Goal: Task Accomplishment & Management: Manage account settings

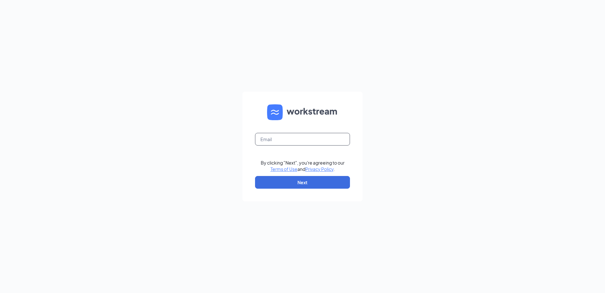
click at [291, 137] on input "text" at bounding box center [302, 139] width 95 height 13
click at [294, 135] on input "text" at bounding box center [302, 139] width 95 height 13
type input "Cherylking@pottsculvers.com"
click at [300, 179] on button "Next" at bounding box center [302, 182] width 95 height 13
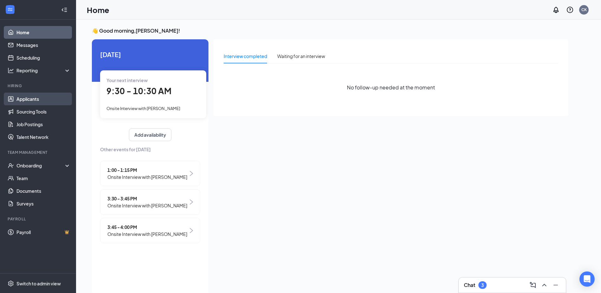
click at [41, 100] on link "Applicants" at bounding box center [43, 98] width 54 height 13
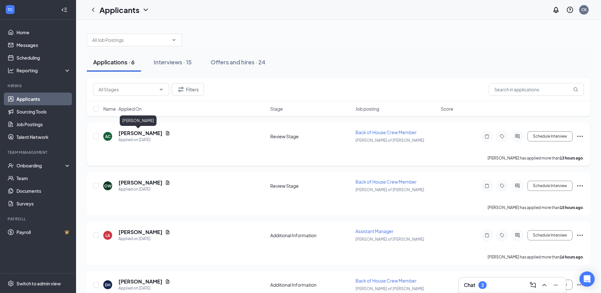
click at [139, 135] on h5 "[PERSON_NAME]" at bounding box center [140, 132] width 44 height 7
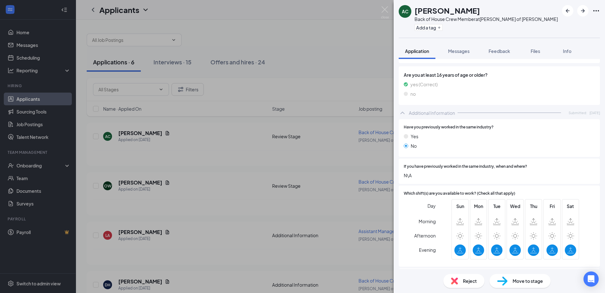
scroll to position [278, 0]
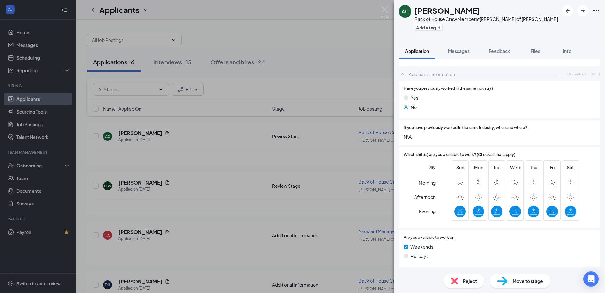
click at [526, 280] on span "Move to stage" at bounding box center [528, 280] width 30 height 7
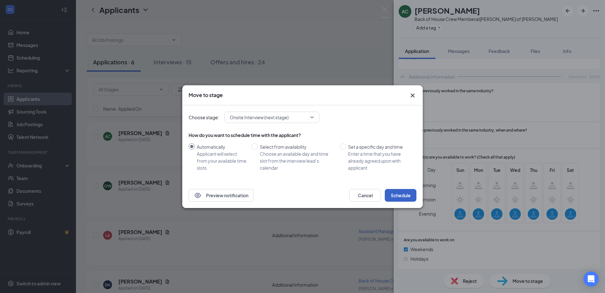
click at [413, 191] on button "Schedule" at bounding box center [401, 195] width 32 height 13
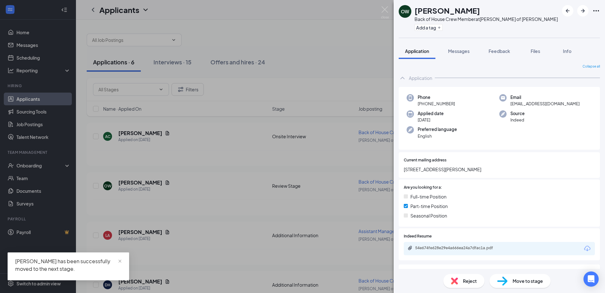
click at [136, 135] on div "OW [PERSON_NAME] Back of House Crew Member at [PERSON_NAME] of [PERSON_NAME] Ad…" at bounding box center [302, 146] width 605 height 293
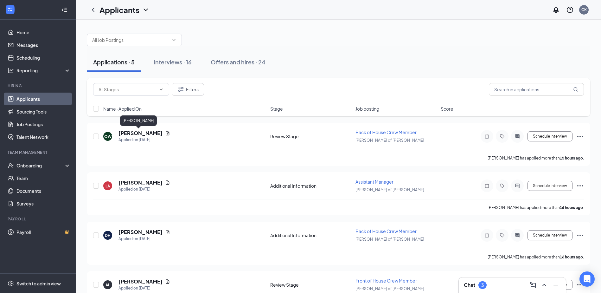
click at [136, 135] on h5 "[PERSON_NAME]" at bounding box center [140, 132] width 44 height 7
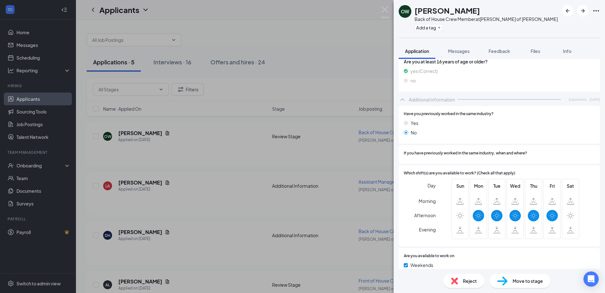
scroll to position [253, 0]
click at [149, 180] on div "OW [PERSON_NAME] Back of House Crew Member at [PERSON_NAME] of [PERSON_NAME] Ad…" at bounding box center [302, 146] width 605 height 293
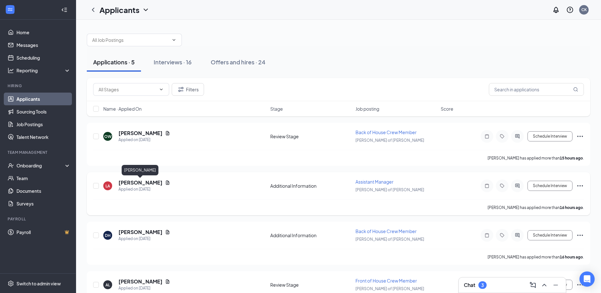
click at [146, 182] on h5 "[PERSON_NAME]" at bounding box center [140, 182] width 44 height 7
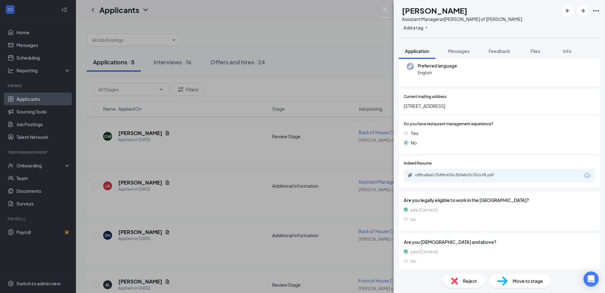
scroll to position [49, 0]
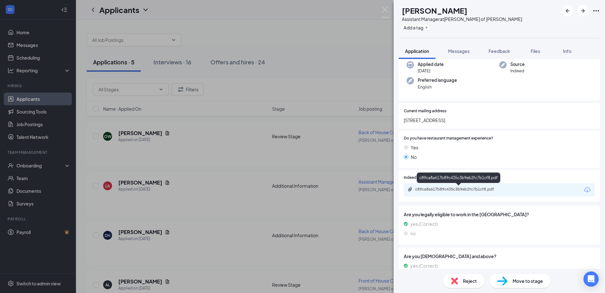
click at [504, 188] on div "c89ca8a617b89c435c3b9eb2fc7b1cf8.pdf" at bounding box center [459, 188] width 103 height 5
click at [143, 234] on div "LA [PERSON_NAME] Assistant Manager at [PERSON_NAME] of [PERSON_NAME] Add a tag …" at bounding box center [302, 146] width 605 height 293
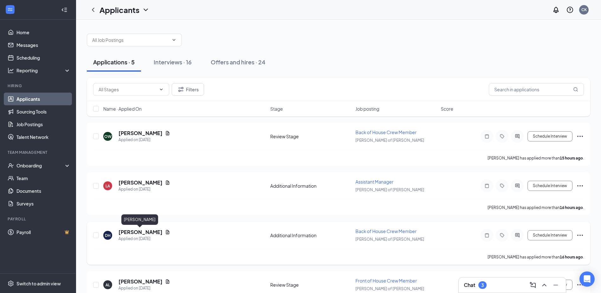
click at [143, 233] on h5 "[PERSON_NAME]" at bounding box center [140, 231] width 44 height 7
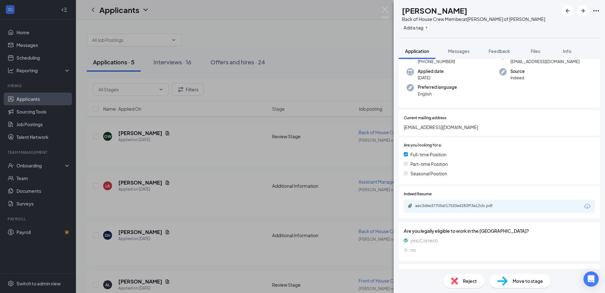
scroll to position [97, 0]
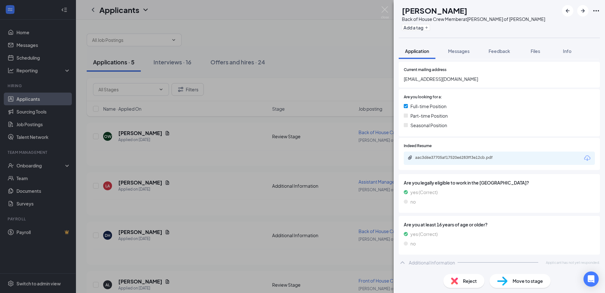
click at [523, 160] on div "aac3d6e37705af17520e6283ff3e12cb.pdf" at bounding box center [499, 157] width 191 height 13
click at [504, 156] on div "aac3d6e37705af17520e6283ff3e12cb.pdf" at bounding box center [459, 157] width 89 height 5
click at [526, 281] on span "Move to stage" at bounding box center [528, 280] width 30 height 7
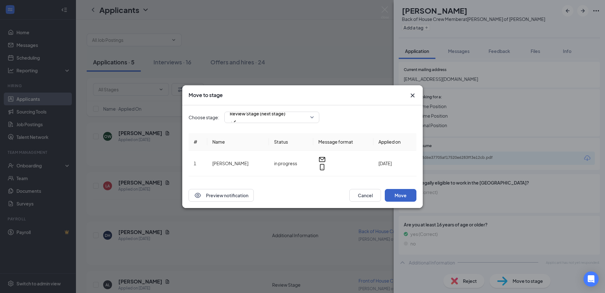
click at [406, 191] on button "Move" at bounding box center [401, 195] width 32 height 13
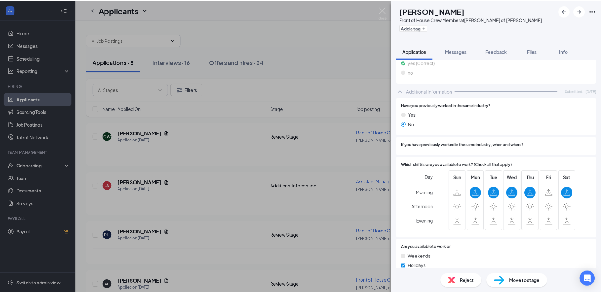
scroll to position [271, 0]
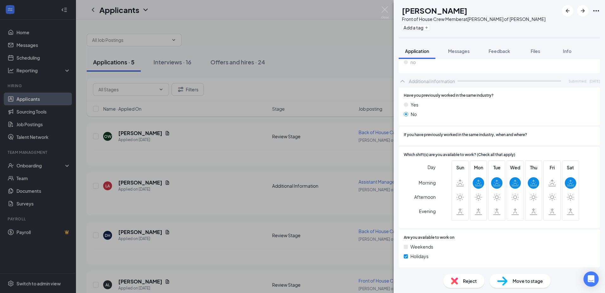
click at [152, 234] on div "AL [PERSON_NAME] Front of House Crew Member at [PERSON_NAME] of [PERSON_NAME] A…" at bounding box center [302, 146] width 605 height 293
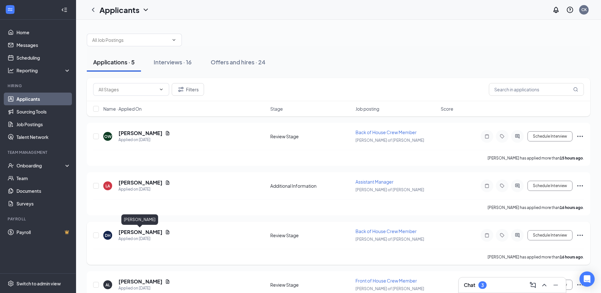
click at [145, 233] on h5 "[PERSON_NAME]" at bounding box center [140, 231] width 44 height 7
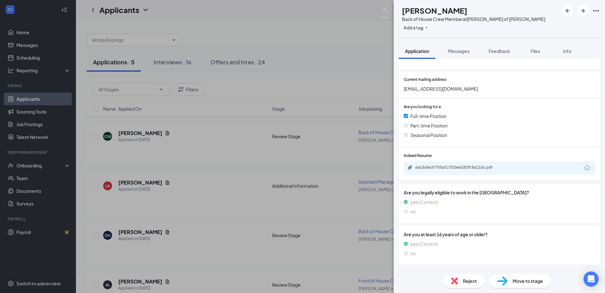
scroll to position [97, 0]
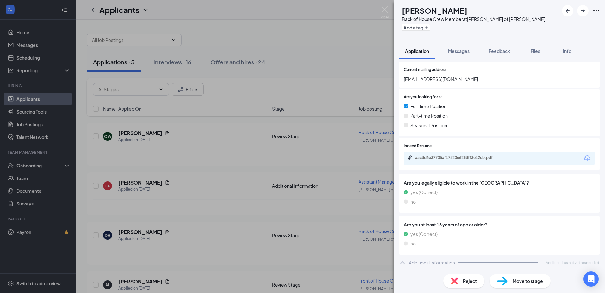
click at [523, 278] on span "Move to stage" at bounding box center [528, 280] width 30 height 7
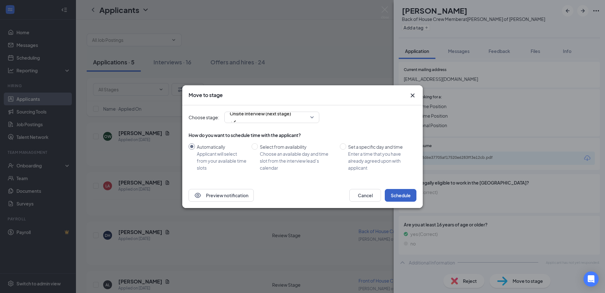
click at [407, 192] on button "Schedule" at bounding box center [401, 195] width 32 height 13
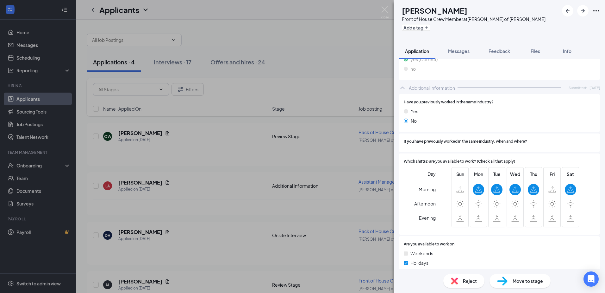
scroll to position [271, 0]
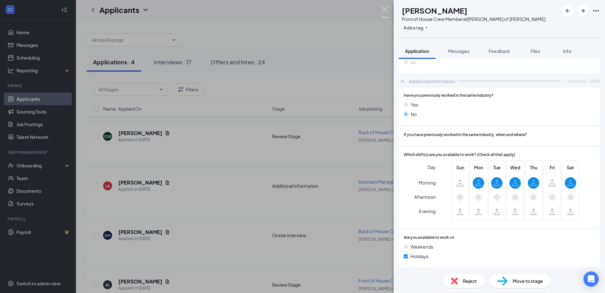
click at [388, 7] on img at bounding box center [385, 12] width 8 height 12
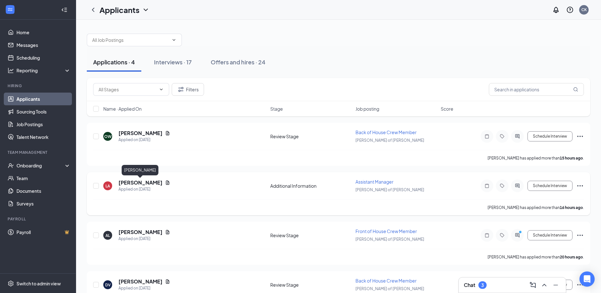
click at [142, 181] on h5 "[PERSON_NAME]" at bounding box center [140, 182] width 44 height 7
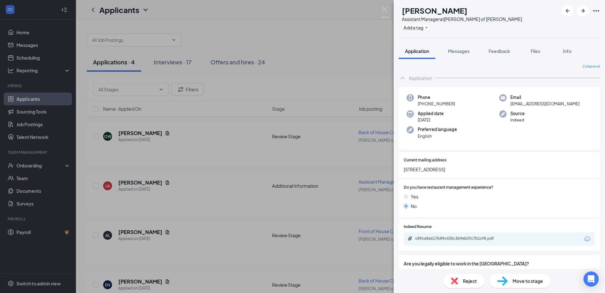
click at [464, 280] on span "Reject" at bounding box center [470, 280] width 14 height 7
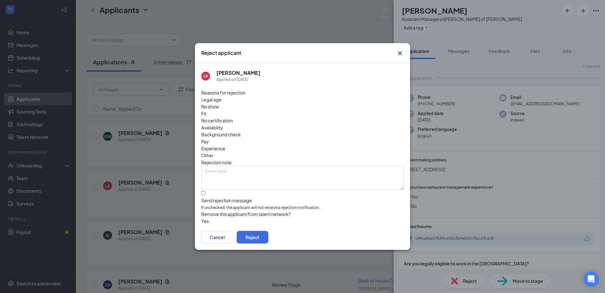
click at [225, 145] on span "Experience" at bounding box center [213, 148] width 24 height 7
click at [262, 166] on textarea at bounding box center [302, 178] width 203 height 24
type textarea "experience and length of employment"
click at [205, 191] on input "Send rejection message If unchecked, the applicant will not receive a rejection…" at bounding box center [203, 193] width 4 height 4
checkbox input "true"
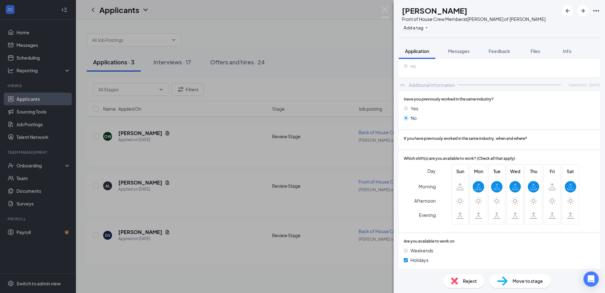
scroll to position [271, 0]
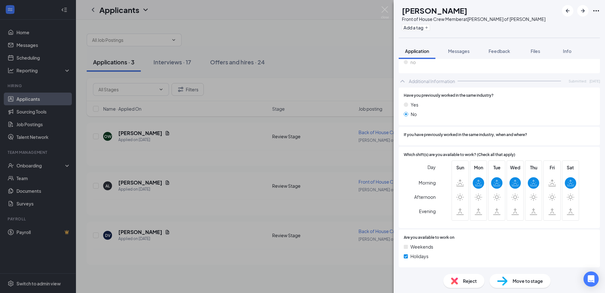
click at [147, 234] on div "AL [PERSON_NAME] Front of House Crew Member at [PERSON_NAME] of [PERSON_NAME] A…" at bounding box center [302, 146] width 605 height 293
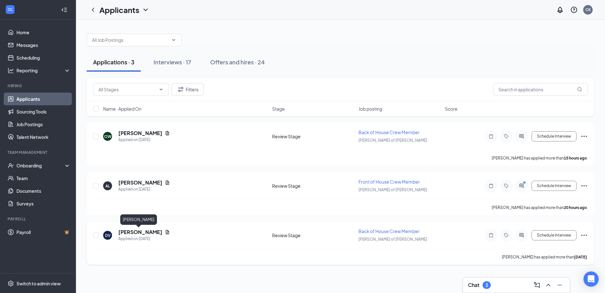
click at [140, 230] on h5 "[PERSON_NAME]" at bounding box center [140, 231] width 44 height 7
click at [140, 230] on div at bounding box center [302, 146] width 605 height 293
click at [124, 232] on h5 "[PERSON_NAME]" at bounding box center [140, 231] width 44 height 7
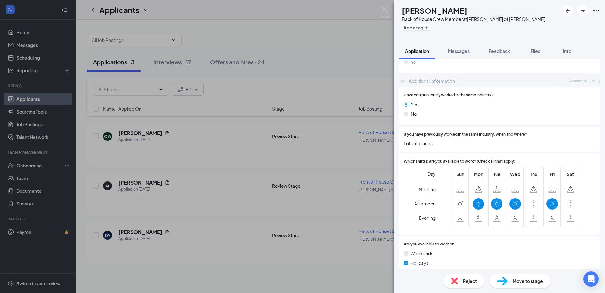
scroll to position [278, 0]
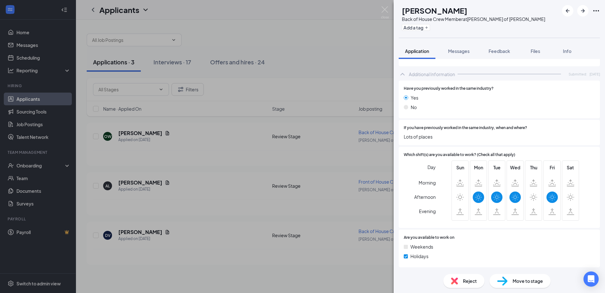
click at [466, 285] on div "Reject" at bounding box center [464, 281] width 41 height 14
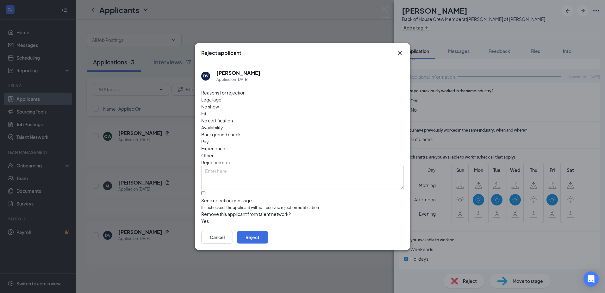
click at [223, 124] on span "Availability" at bounding box center [212, 127] width 22 height 7
click at [301, 166] on textarea at bounding box center [302, 178] width 203 height 24
type textarea "availability"
click at [205, 191] on input "Send rejection message If unchecked, the applicant will not receive a rejection…" at bounding box center [203, 193] width 4 height 4
checkbox input "true"
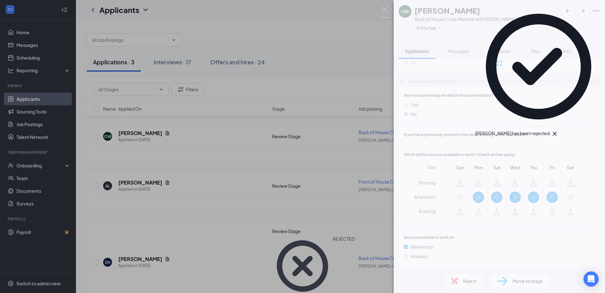
scroll to position [269, 0]
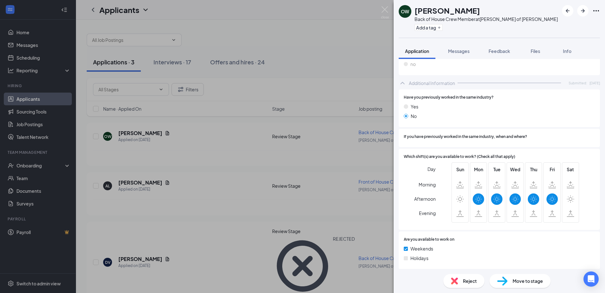
click at [469, 280] on span "Reject" at bounding box center [470, 280] width 14 height 7
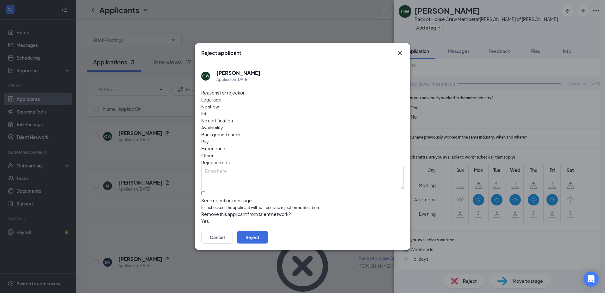
click at [223, 124] on span "Availability" at bounding box center [212, 127] width 22 height 7
click at [227, 166] on textarea at bounding box center [302, 178] width 203 height 24
type textarea "availability"
click at [204, 191] on input "Send rejection message If unchecked, the applicant will not receive a rejection…" at bounding box center [203, 193] width 4 height 4
checkbox input "true"
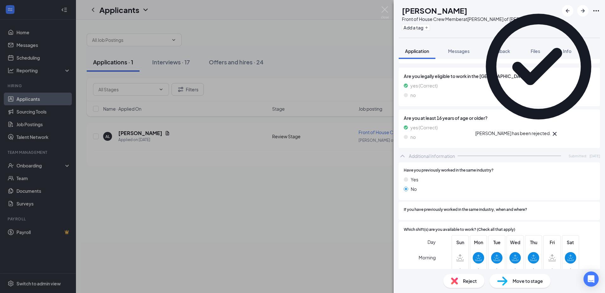
scroll to position [222, 0]
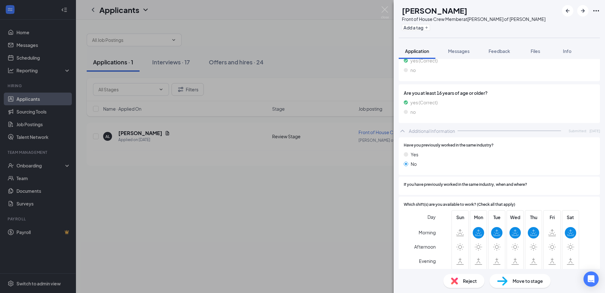
click at [465, 278] on span "Reject" at bounding box center [470, 280] width 14 height 7
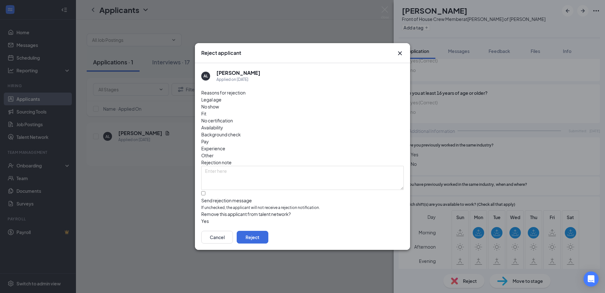
click at [352, 124] on div "Availability" at bounding box center [302, 127] width 203 height 7
click at [271, 166] on textarea at bounding box center [302, 178] width 203 height 24
type textarea "availability"
click at [205, 191] on input "Send rejection message If unchecked, the applicant will not receive a rejection…" at bounding box center [203, 193] width 4 height 4
checkbox input "true"
